Goal: Transaction & Acquisition: Purchase product/service

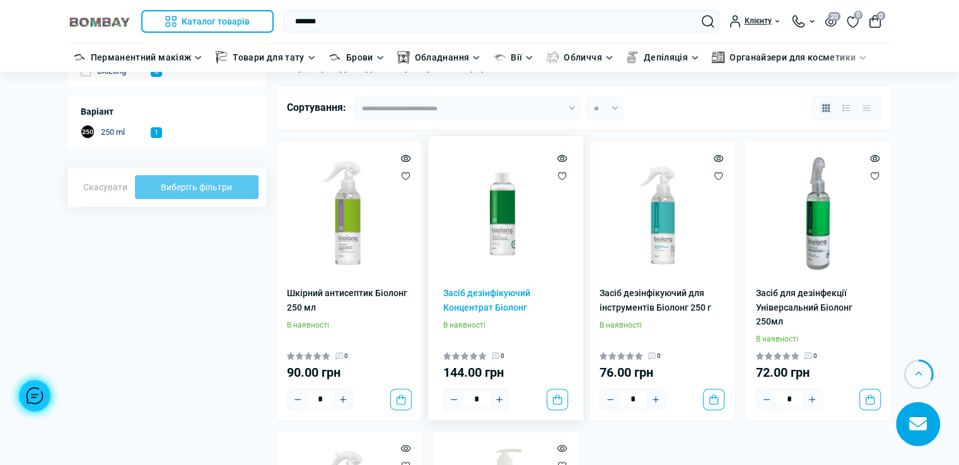
scroll to position [189, 0]
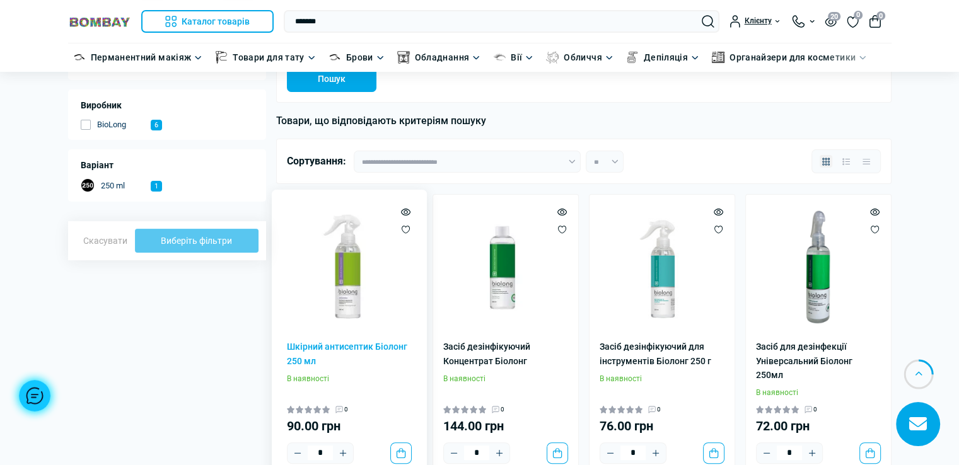
click at [352, 286] on img at bounding box center [349, 267] width 125 height 125
